Goal: Navigation & Orientation: Find specific page/section

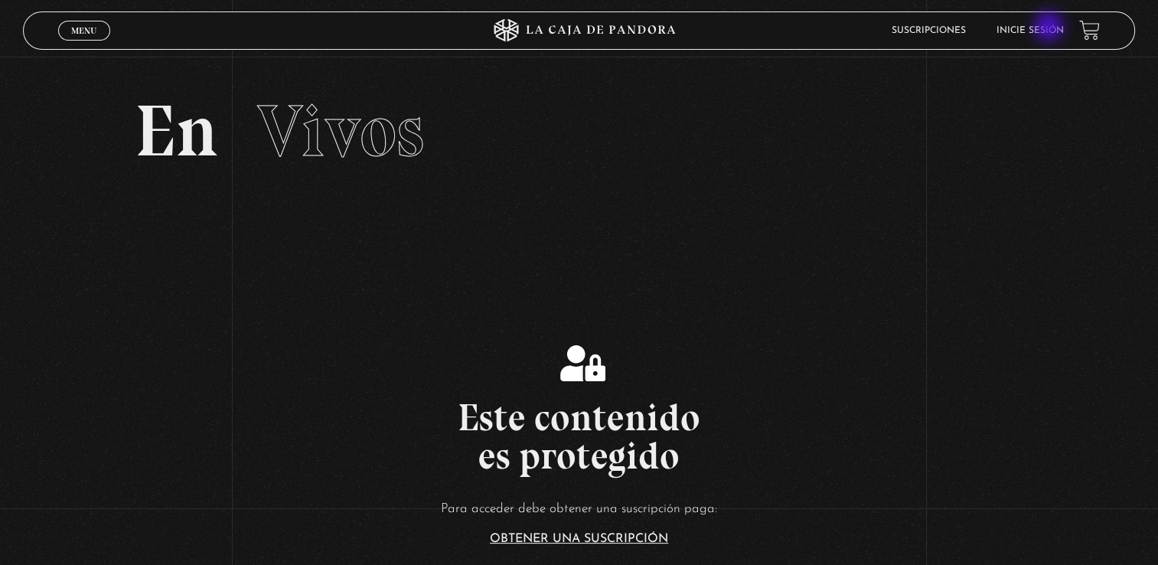
click at [1050, 28] on link "Inicie sesión" at bounding box center [1030, 30] width 67 height 9
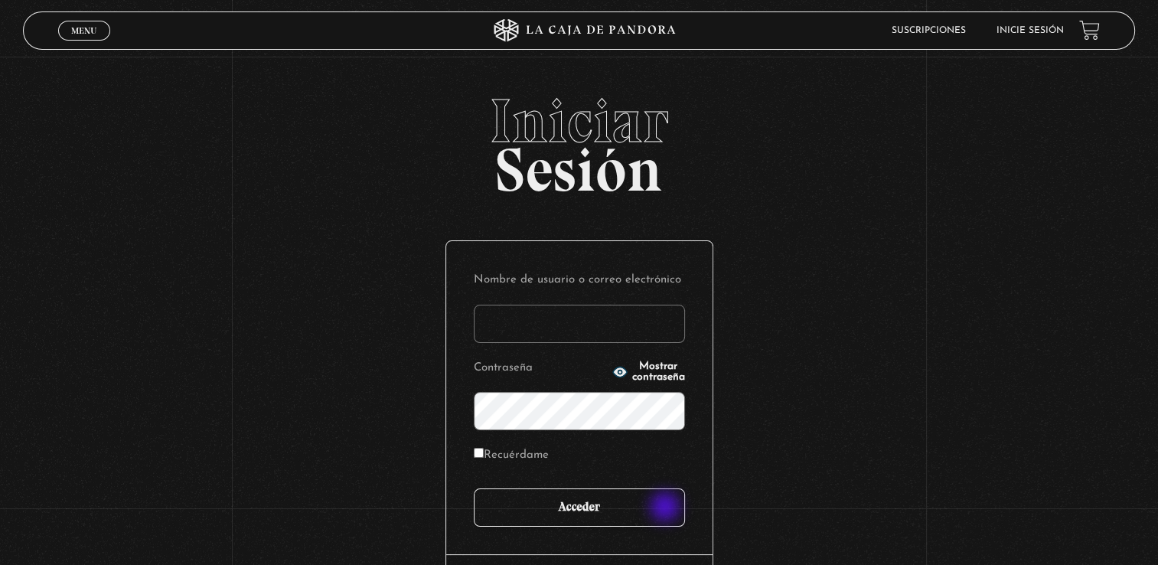
type input "[EMAIL_ADDRESS][DOMAIN_NAME]"
click at [667, 508] on input "Acceder" at bounding box center [579, 507] width 211 height 38
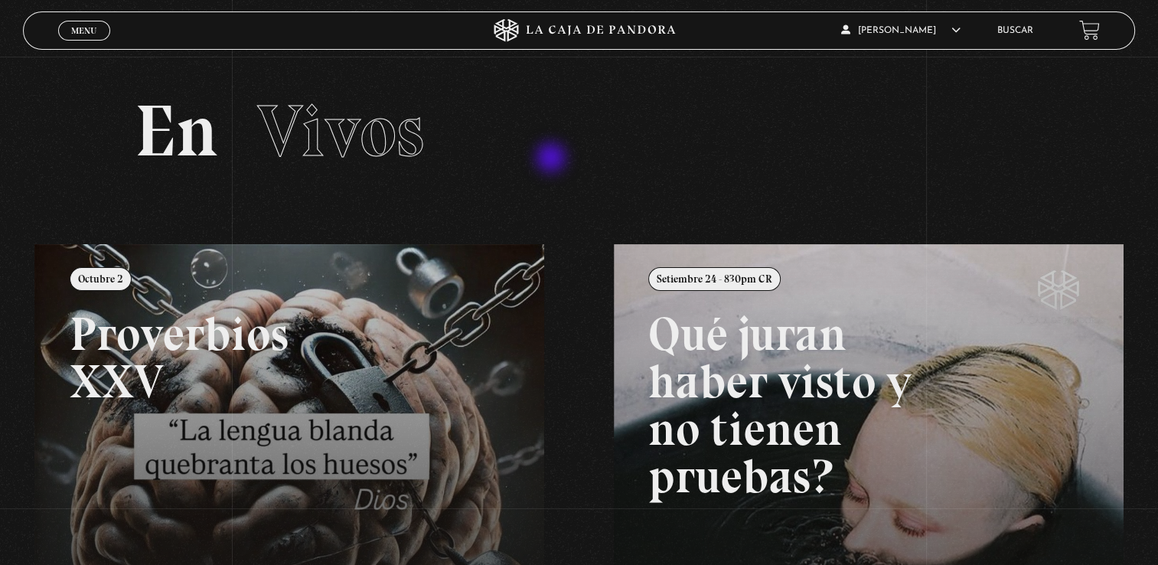
click at [553, 159] on h2 "En Vivos" at bounding box center [580, 131] width 890 height 73
click at [61, 38] on link "Menu Cerrar" at bounding box center [84, 31] width 52 height 20
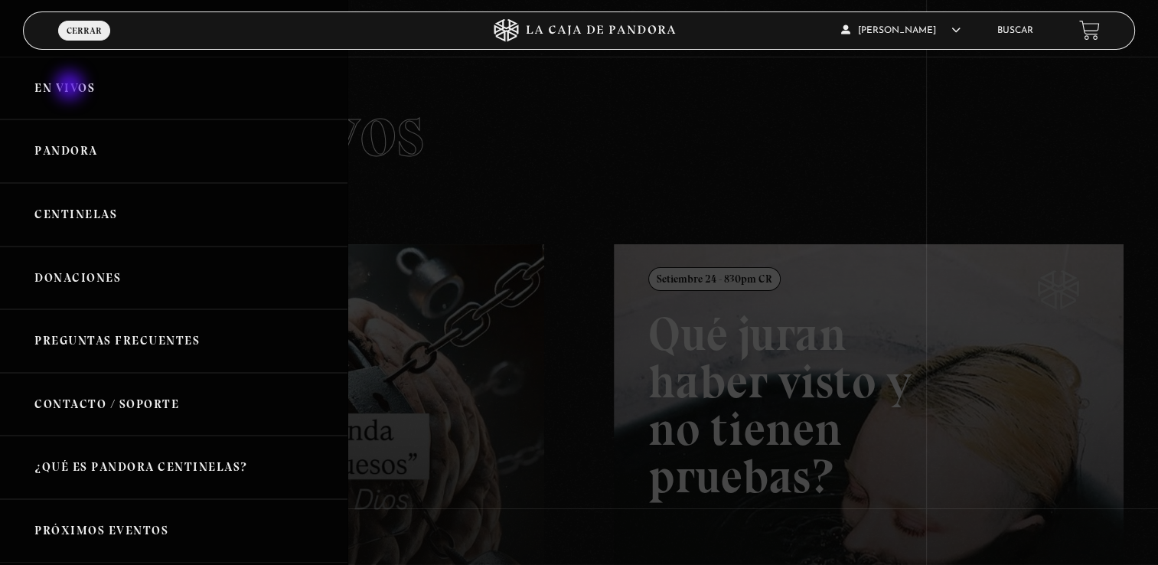
click at [71, 87] on link "En vivos" at bounding box center [174, 89] width 348 height 64
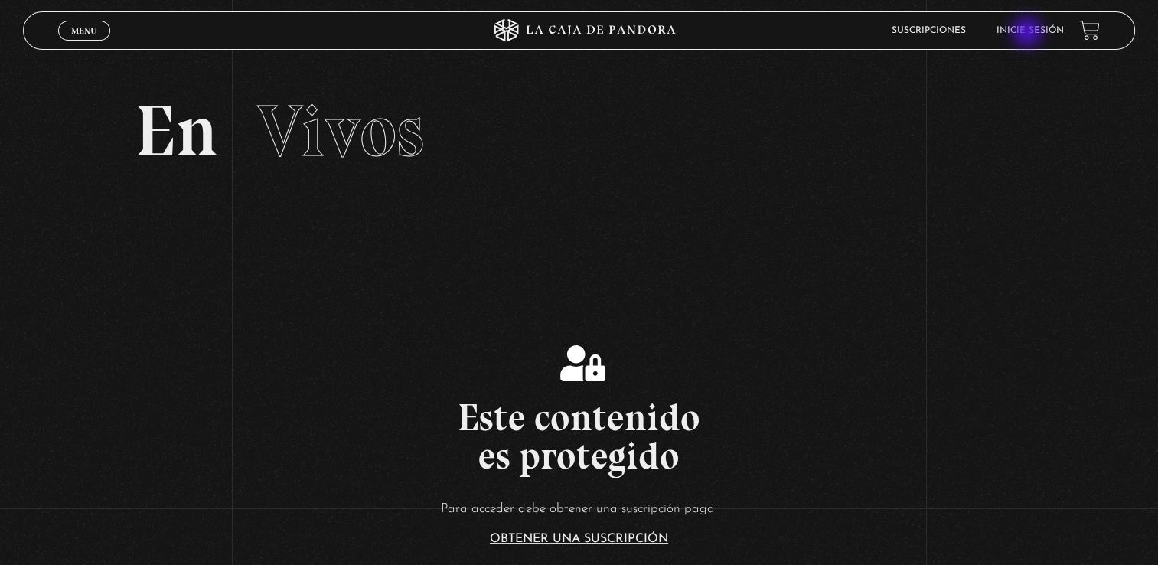
click at [1029, 34] on link "Inicie sesión" at bounding box center [1030, 30] width 67 height 9
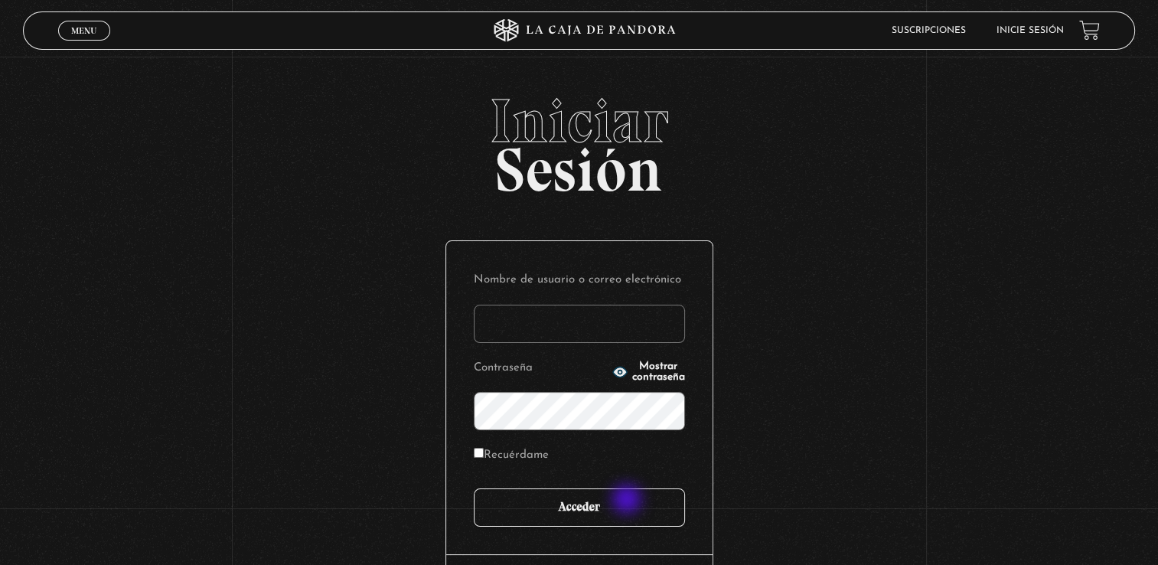
type input "[EMAIL_ADDRESS][DOMAIN_NAME]"
click at [628, 501] on input "Acceder" at bounding box center [579, 507] width 211 height 38
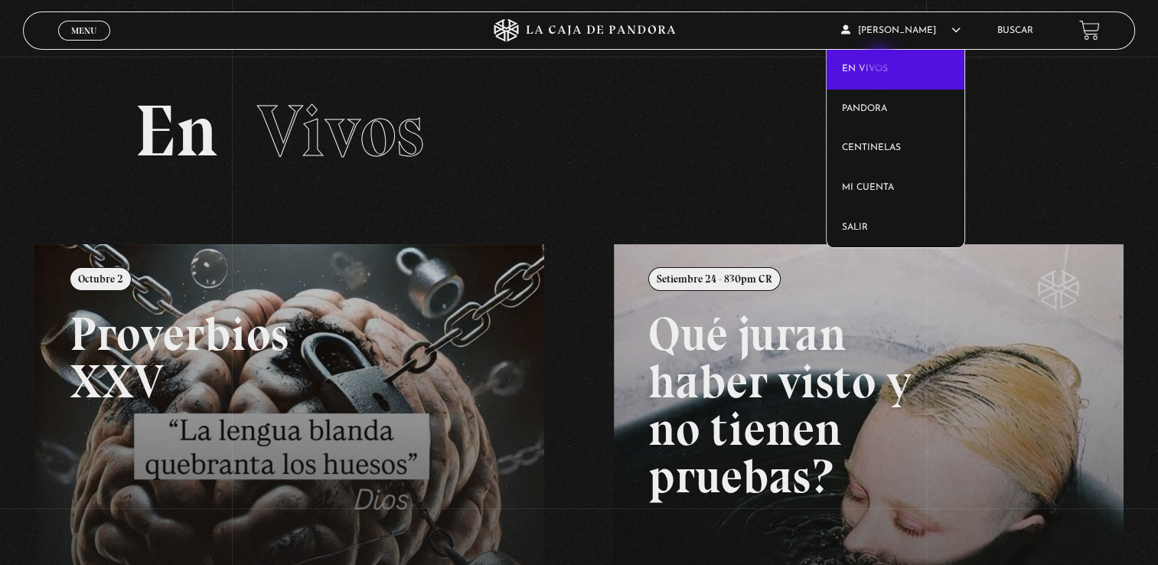
click at [881, 64] on link "En vivos" at bounding box center [896, 70] width 138 height 40
